Goal: Task Accomplishment & Management: Use online tool/utility

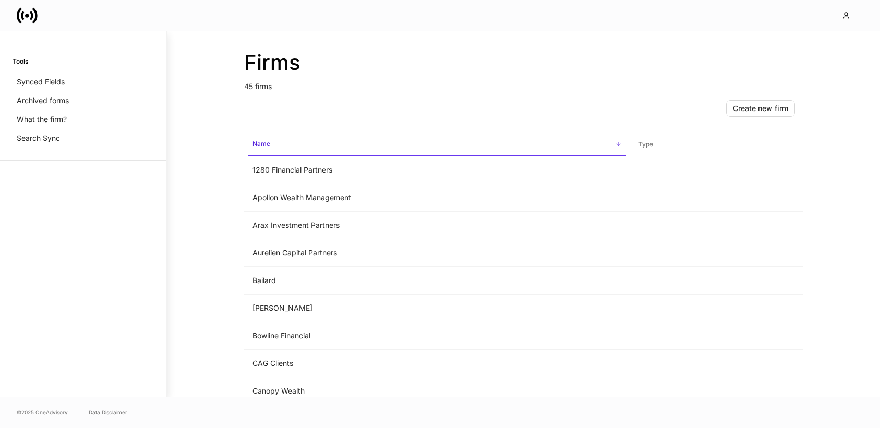
scroll to position [366, 0]
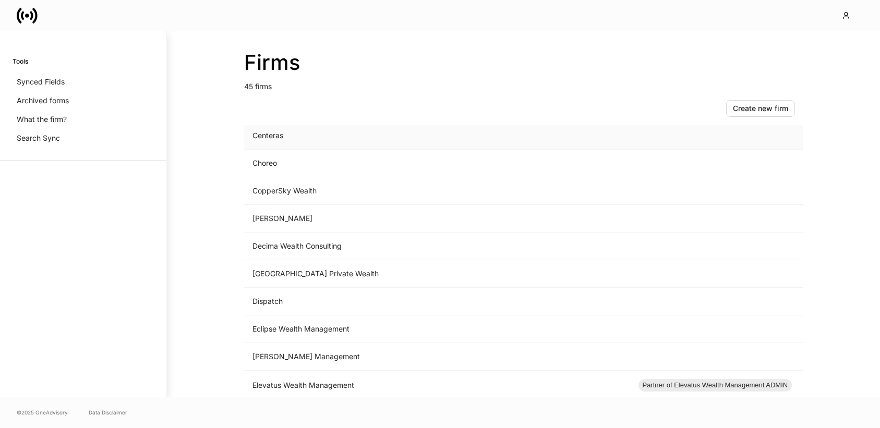
click at [276, 137] on td "Centeras" at bounding box center [437, 136] width 386 height 28
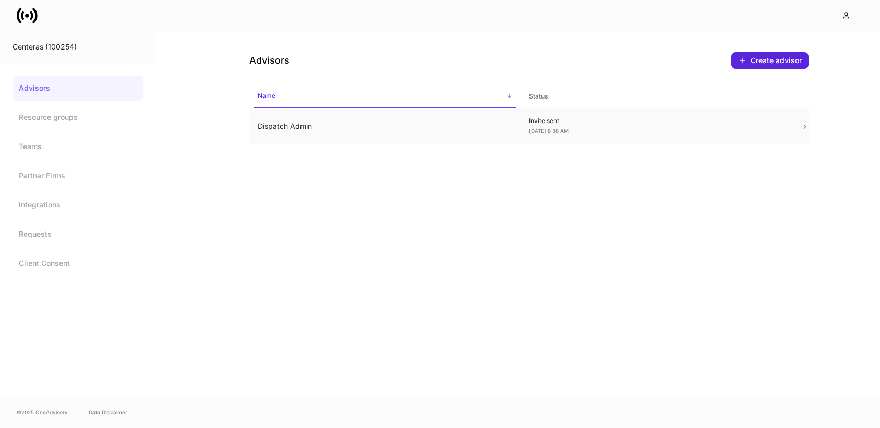
click at [449, 125] on td "Dispatch Admin" at bounding box center [385, 127] width 272 height 36
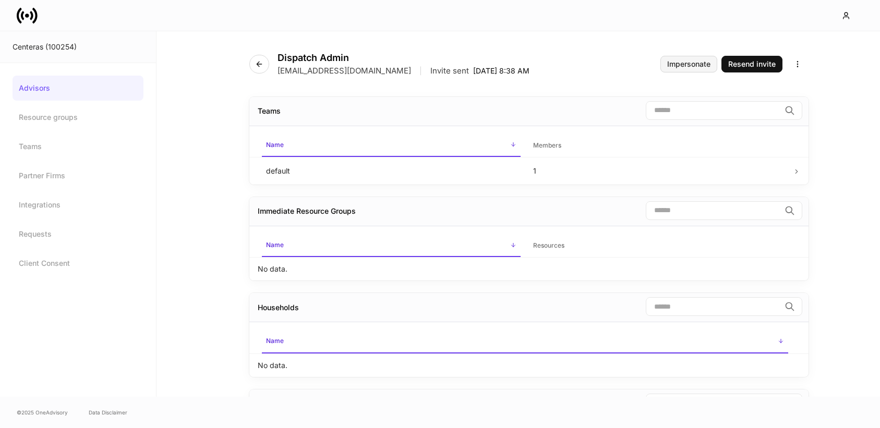
click at [680, 65] on div "Impersonate" at bounding box center [689, 64] width 43 height 7
